Goal: Task Accomplishment & Management: Manage account settings

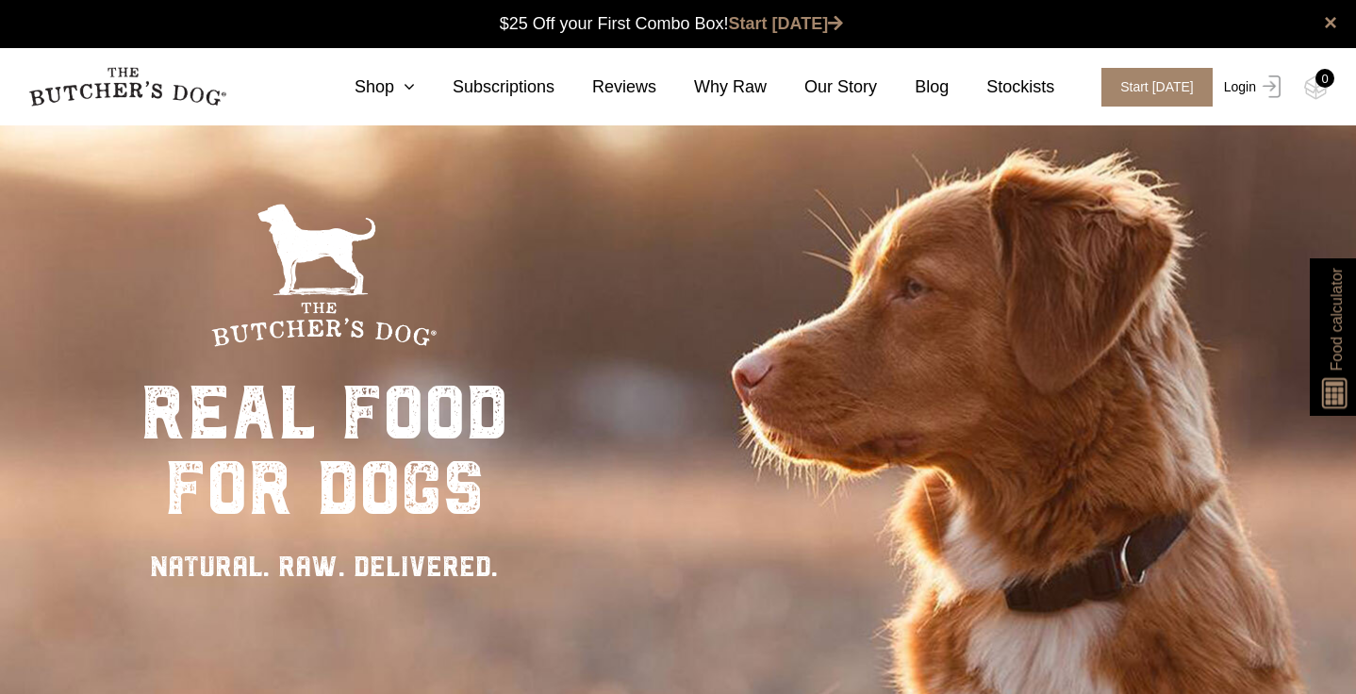
click at [1255, 88] on link "Login" at bounding box center [1249, 87] width 61 height 39
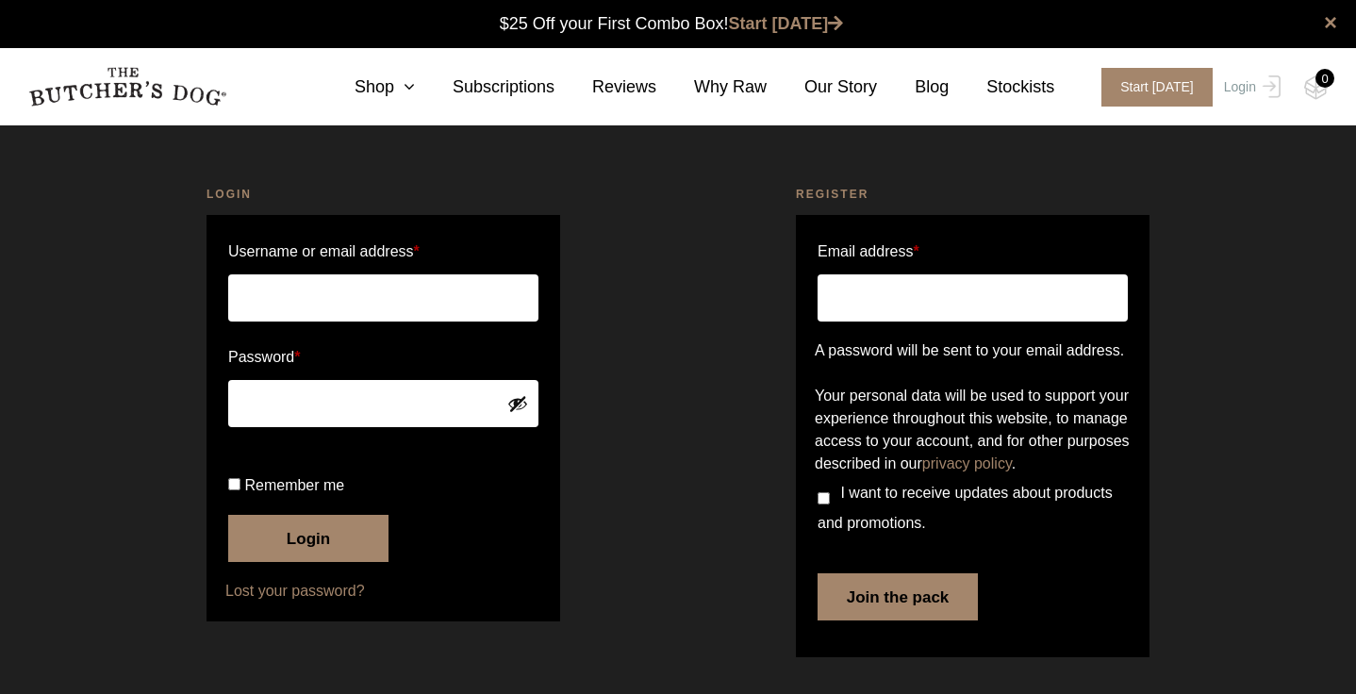
scroll to position [1, 0]
type input "kellykew@hotmail.com"
click at [234, 490] on input "Remember me" at bounding box center [234, 484] width 12 height 12
checkbox input "true"
click at [276, 562] on button "Login" at bounding box center [308, 538] width 160 height 47
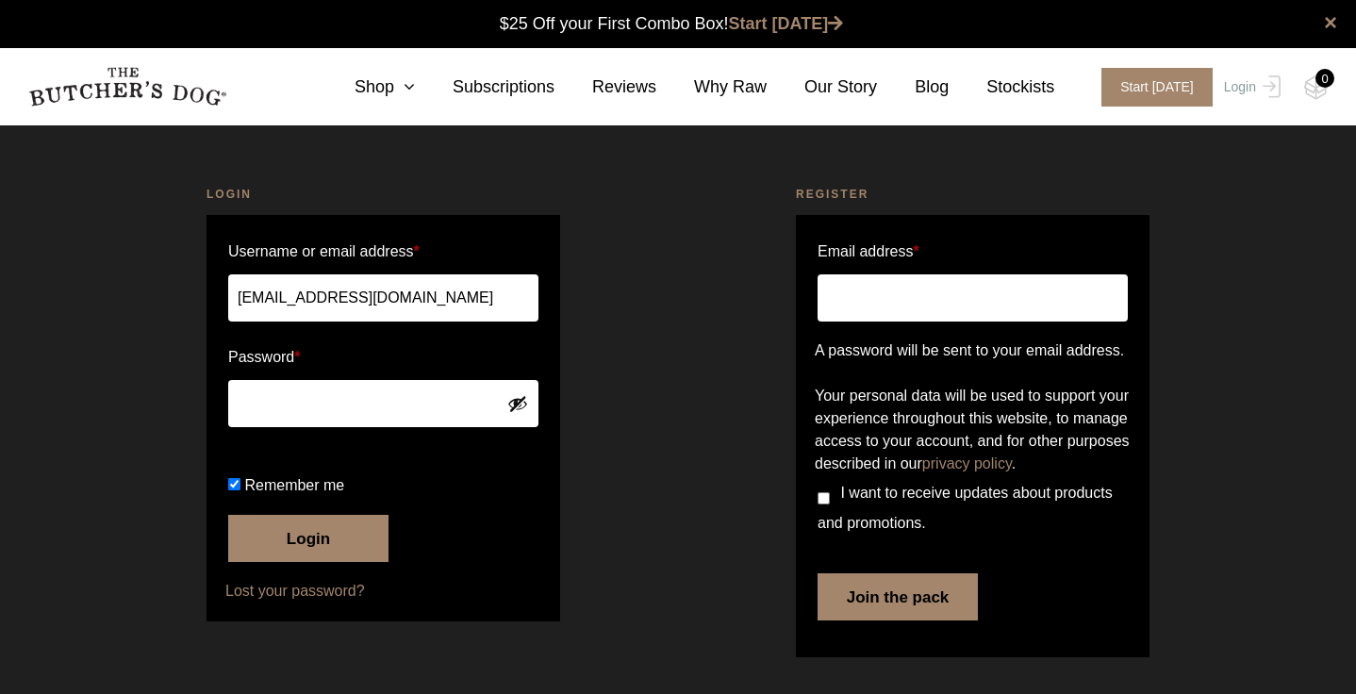
click at [333, 544] on button "Login" at bounding box center [308, 538] width 160 height 47
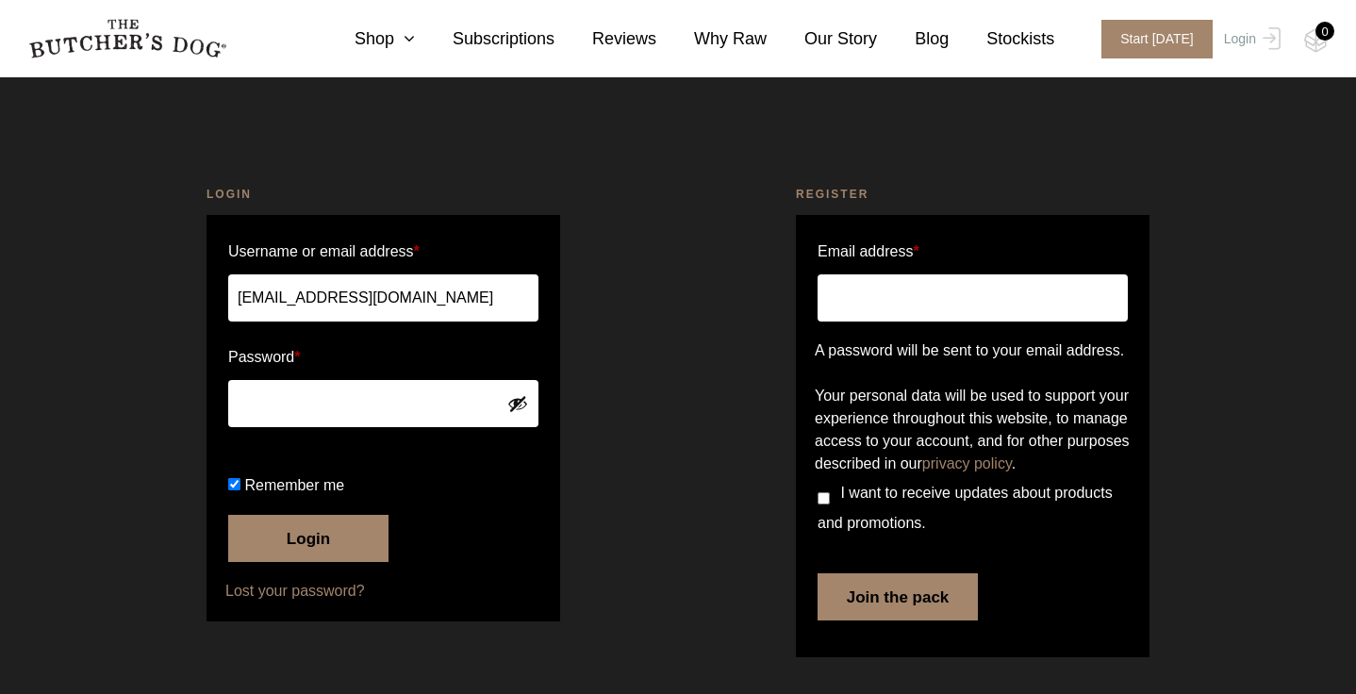
click at [333, 544] on button "Login" at bounding box center [308, 538] width 160 height 47
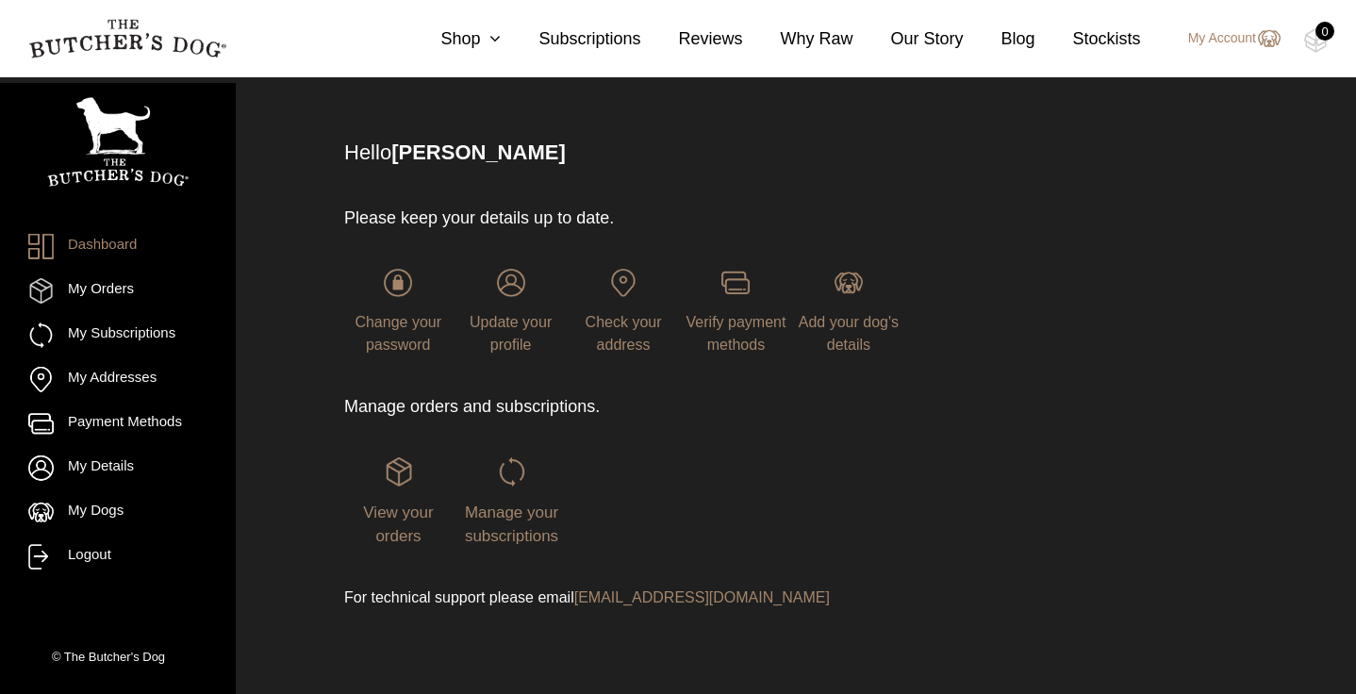
scroll to position [86, 0]
click at [102, 297] on link "My Orders" at bounding box center [117, 290] width 179 height 25
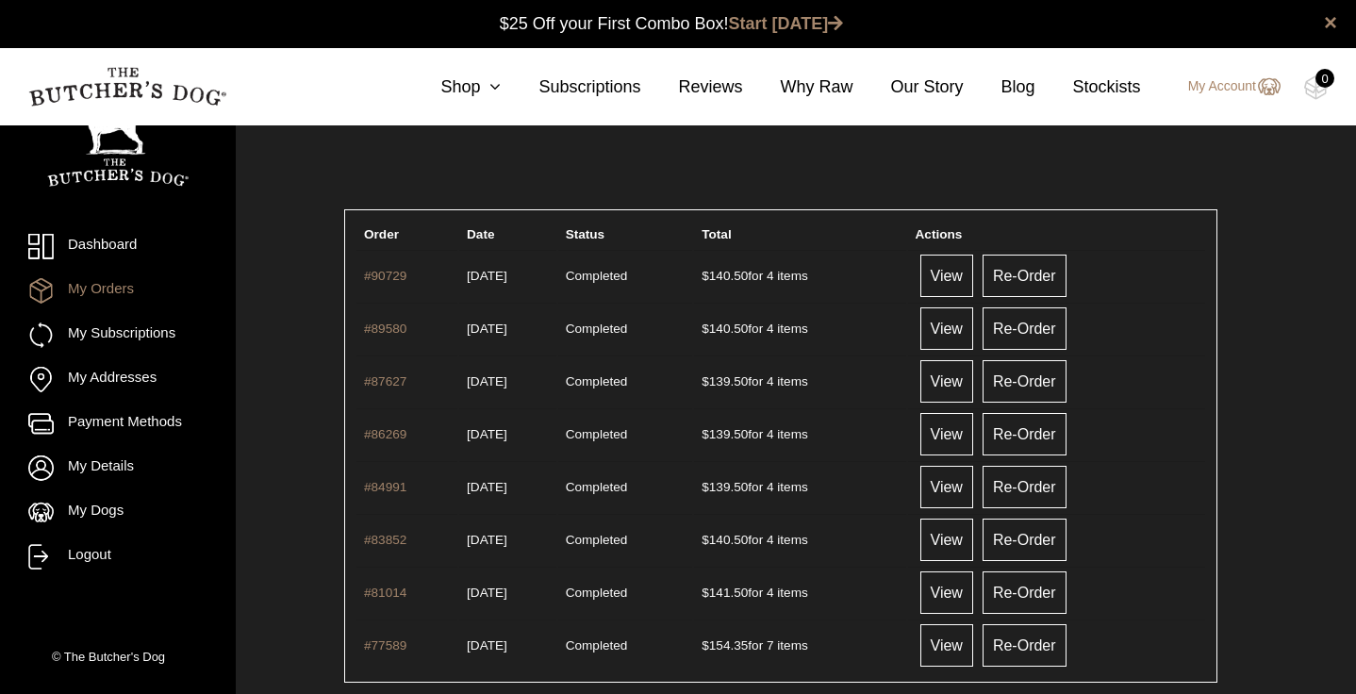
scroll to position [1, 0]
click at [972, 275] on link "View" at bounding box center [946, 275] width 53 height 42
